Goal: Transaction & Acquisition: Subscribe to service/newsletter

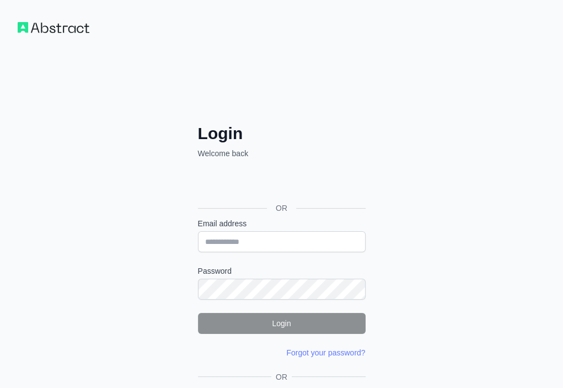
drag, startPoint x: 0, startPoint y: 0, endPoint x: 167, endPoint y: 349, distance: 386.9
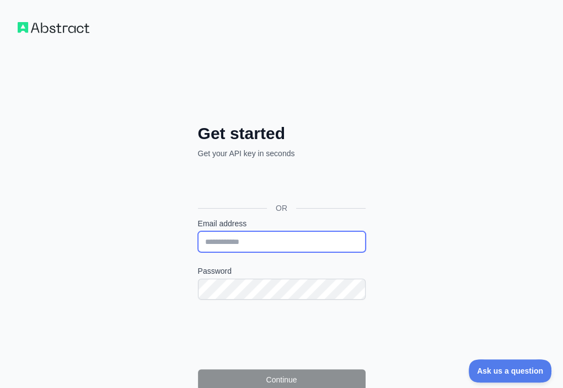
click at [198, 231] on input "Email address" at bounding box center [282, 241] width 168 height 21
paste input "**********"
type input "**********"
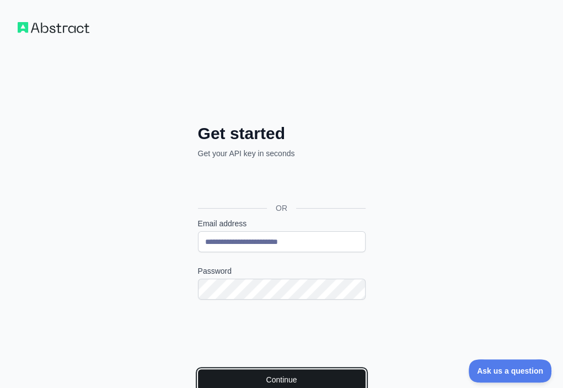
click at [198, 369] on button "Continue" at bounding box center [282, 379] width 168 height 21
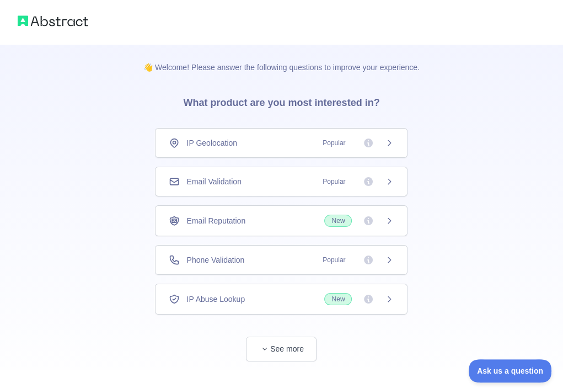
click at [278, 180] on div "Email Validation Popular" at bounding box center [281, 181] width 225 height 11
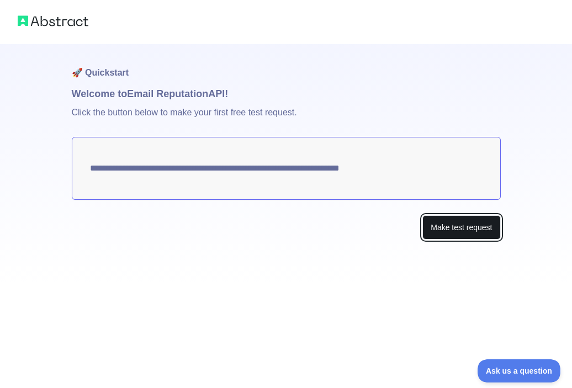
click at [458, 226] on button "Make test request" at bounding box center [461, 227] width 78 height 25
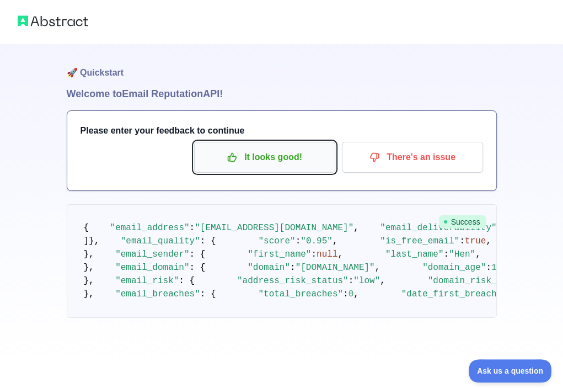
click at [287, 157] on p "It looks good!" at bounding box center [264, 157] width 125 height 19
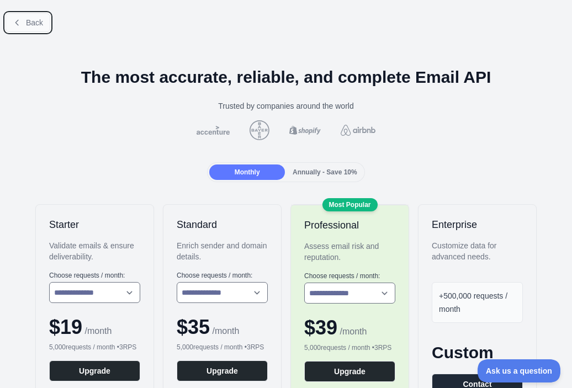
click at [32, 22] on span "Back" at bounding box center [34, 22] width 17 height 9
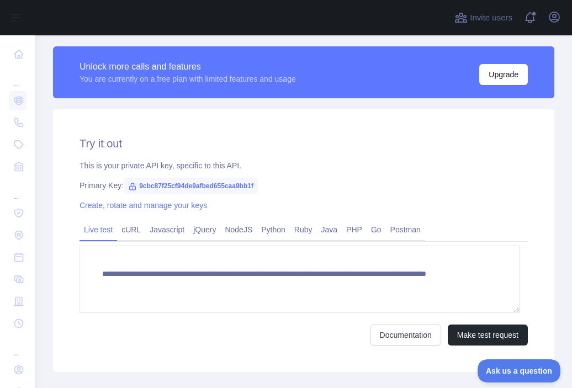
scroll to position [334, 0]
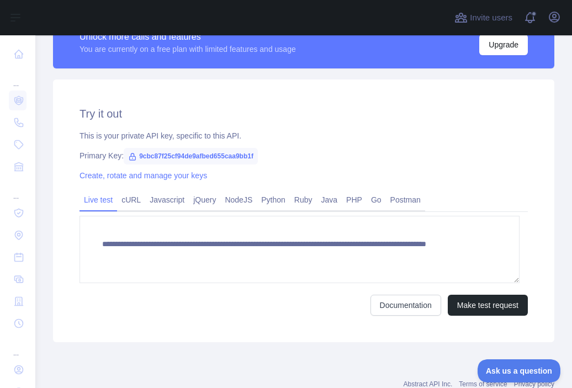
click at [195, 153] on span "9cbc87f25cf94de9afbed655caa9bb1f" at bounding box center [191, 156] width 134 height 17
copy span "9cbc87f25cf94de9afbed655caa9bb1f"
